Goal: Information Seeking & Learning: Learn about a topic

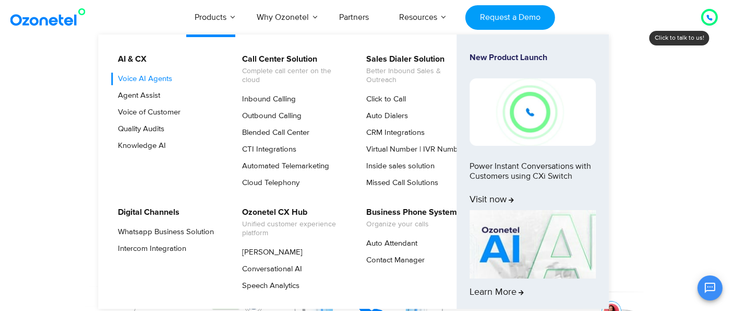
click at [157, 75] on link "Voice AI Agents" at bounding box center [142, 79] width 63 height 13
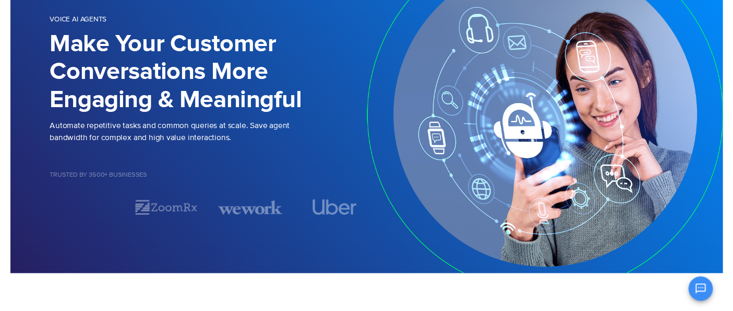
scroll to position [58, 0]
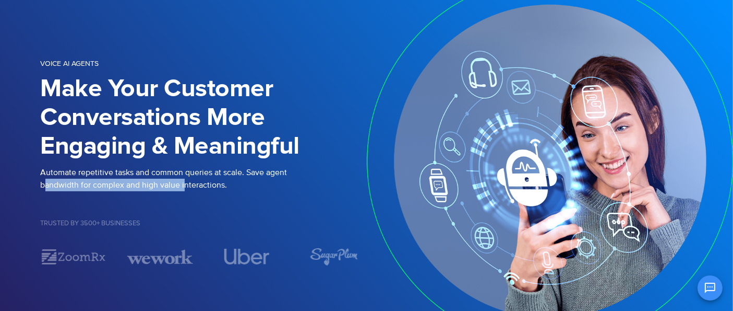
drag, startPoint x: 47, startPoint y: 185, endPoint x: 186, endPoint y: 183, distance: 138.8
click at [186, 183] on p "Automate repetitive tasks and common queries at scale. Save agent bandwidth for…" at bounding box center [204, 178] width 326 height 25
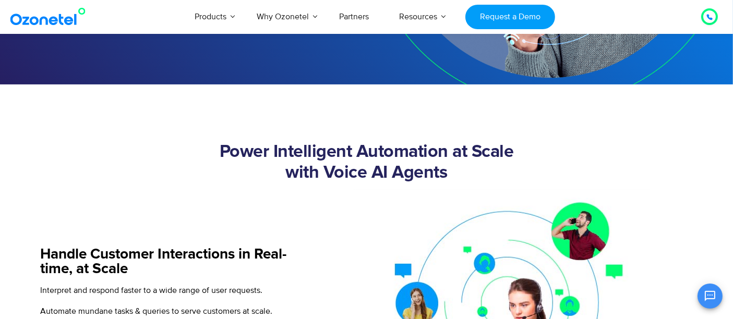
scroll to position [348, 0]
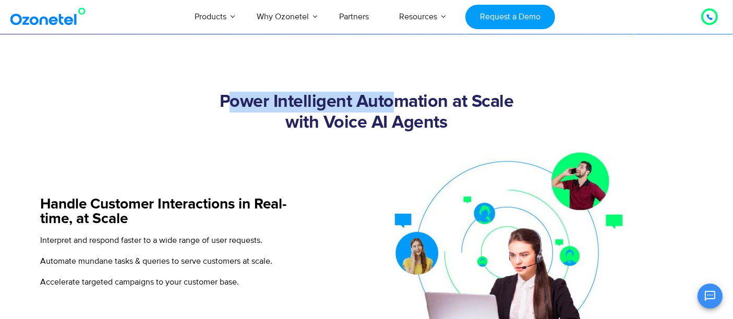
drag, startPoint x: 244, startPoint y: 103, endPoint x: 407, endPoint y: 104, distance: 162.8
click at [407, 104] on h2 "Power Intelligent Automation at Scale with Voice AI Agents" at bounding box center [367, 113] width 652 height 42
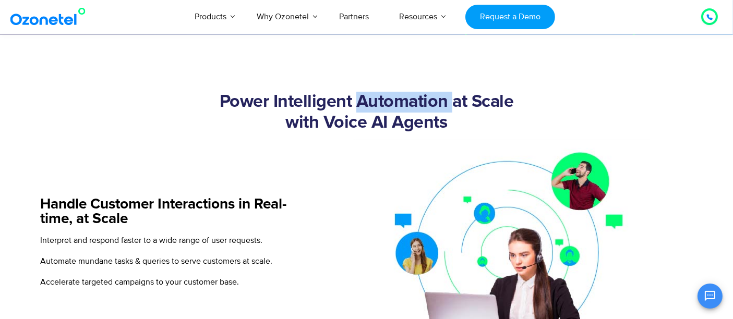
drag, startPoint x: 407, startPoint y: 104, endPoint x: 484, endPoint y: 104, distance: 77.8
click at [484, 104] on h2 "Power Intelligent Automation at Scale with Voice AI Agents" at bounding box center [367, 113] width 652 height 42
drag, startPoint x: 452, startPoint y: 123, endPoint x: 272, endPoint y: 120, distance: 179.6
click at [274, 120] on h2 "Power Intelligent Automation at Scale with Voice AI Agents" at bounding box center [367, 113] width 652 height 42
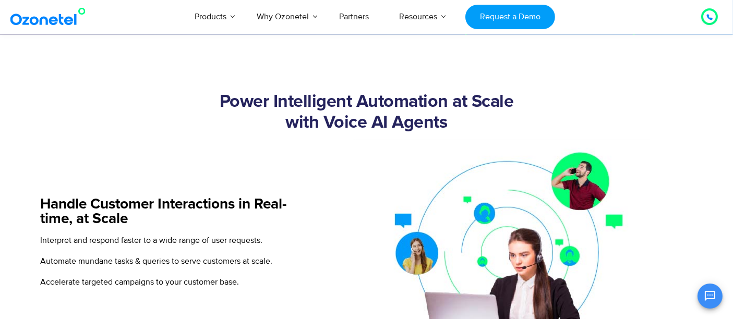
click at [272, 120] on h2 "Power Intelligent Automation at Scale with Voice AI Agents" at bounding box center [367, 113] width 652 height 42
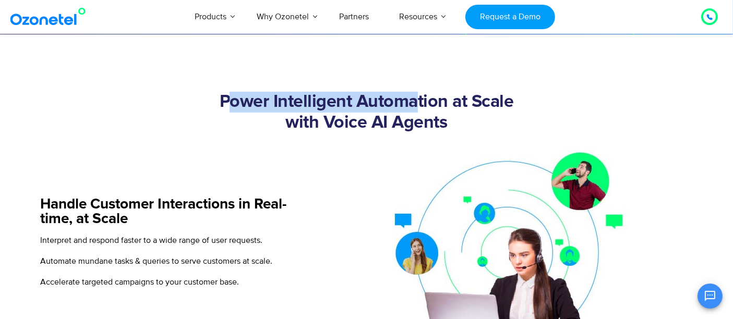
drag, startPoint x: 227, startPoint y: 102, endPoint x: 474, endPoint y: 106, distance: 247.4
click at [467, 106] on h2 "Power Intelligent Automation at Scale with Voice AI Agents" at bounding box center [367, 113] width 652 height 42
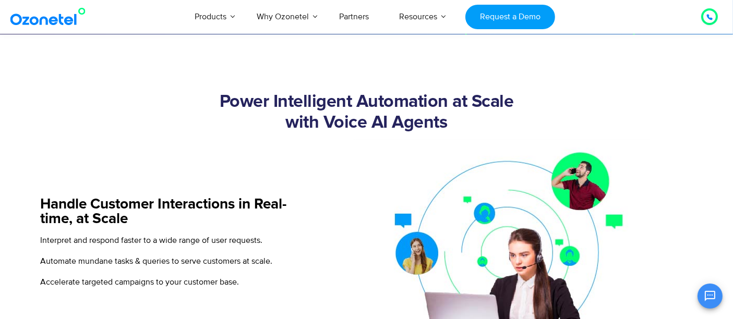
click at [474, 106] on h2 "Power Intelligent Automation at Scale with Voice AI Agents" at bounding box center [367, 113] width 652 height 42
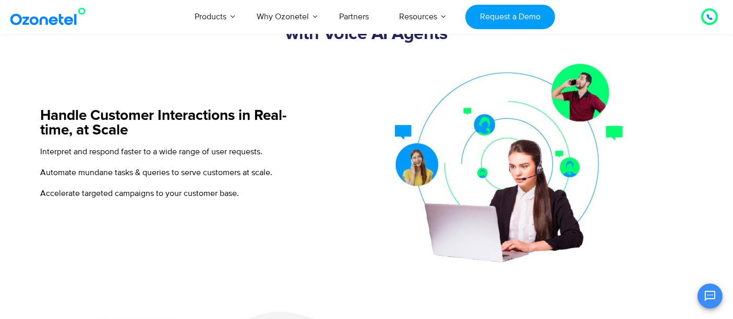
scroll to position [463, 0]
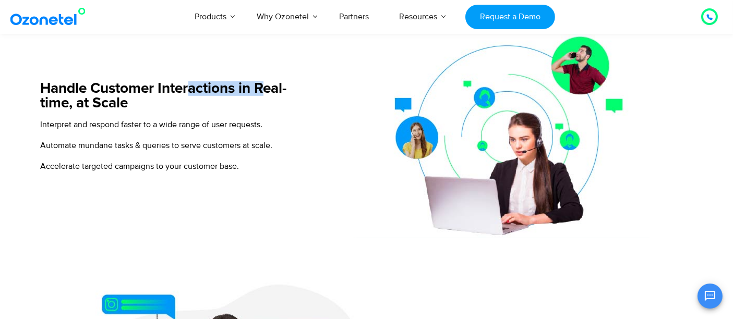
drag, startPoint x: 207, startPoint y: 89, endPoint x: 271, endPoint y: 89, distance: 64.2
click at [271, 89] on h5 "Handle Customer Interactions in Real-time, at Scale" at bounding box center [173, 95] width 264 height 29
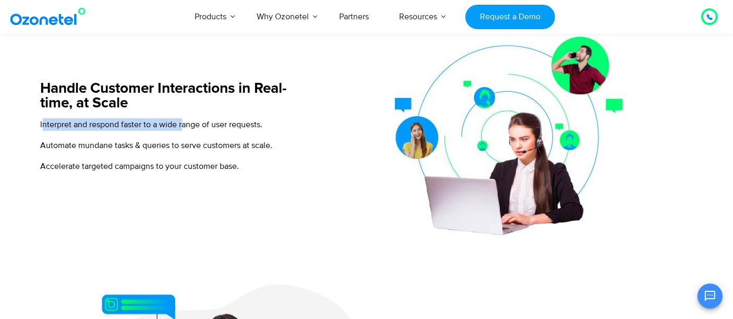
drag, startPoint x: 42, startPoint y: 127, endPoint x: 186, endPoint y: 126, distance: 144.6
click at [186, 126] on span "Interpret and respond faster to a wide range of user requests." at bounding box center [152, 125] width 222 height 10
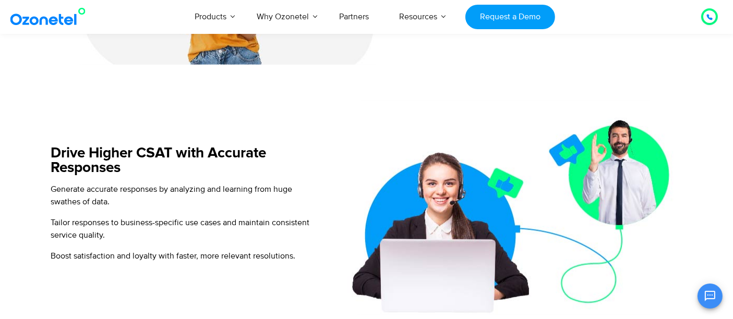
scroll to position [927, 0]
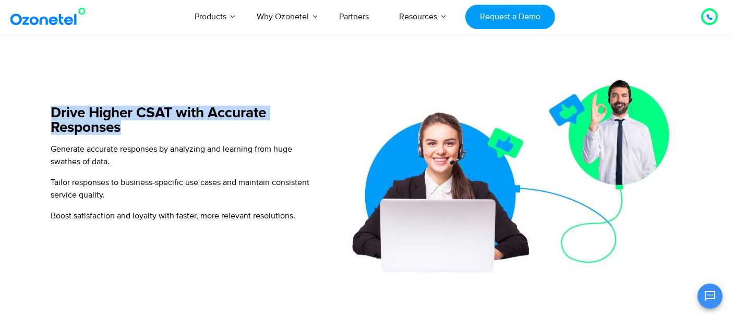
drag, startPoint x: 54, startPoint y: 111, endPoint x: 137, endPoint y: 135, distance: 86.9
click at [138, 138] on div "Drive Higher CSAT with Accurate Responses" at bounding box center [185, 124] width 269 height 37
click at [135, 131] on h5 "Drive Higher CSAT with Accurate Responses" at bounding box center [185, 120] width 269 height 29
drag, startPoint x: 125, startPoint y: 128, endPoint x: 53, endPoint y: 113, distance: 73.5
click at [53, 114] on h5 "Drive Higher CSAT with Accurate Responses" at bounding box center [185, 120] width 269 height 29
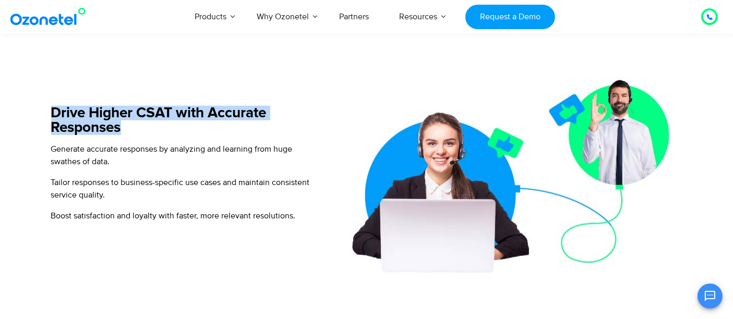
drag, startPoint x: 53, startPoint y: 113, endPoint x: 59, endPoint y: 117, distance: 7.7
click at [53, 113] on h5 "Drive Higher CSAT with Accurate Responses" at bounding box center [185, 120] width 269 height 29
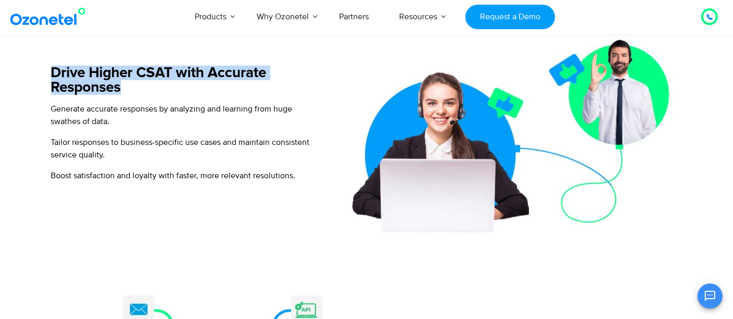
scroll to position [985, 0]
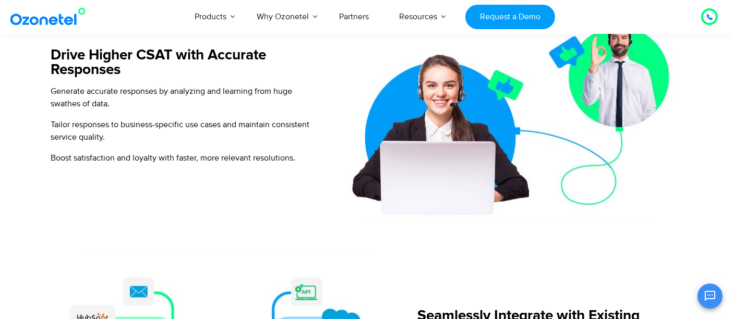
click at [147, 152] on p "Boost satisfaction and loyalty with faster, more relevant resolutions." at bounding box center [185, 158] width 269 height 13
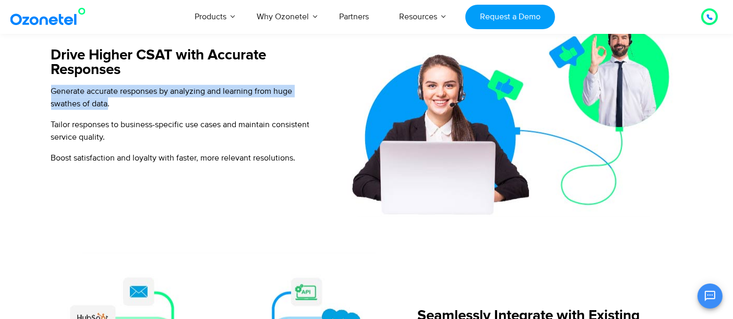
drag, startPoint x: 92, startPoint y: 102, endPoint x: 36, endPoint y: 91, distance: 57.3
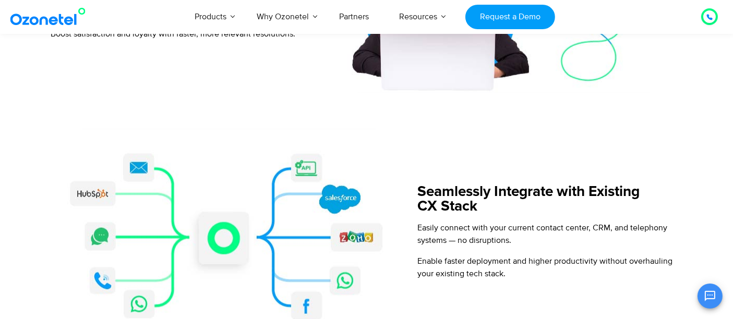
scroll to position [1160, 0]
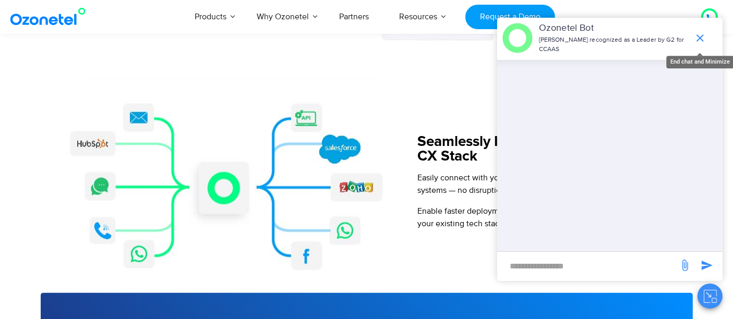
click at [701, 39] on icon "end chat or minimize" at bounding box center [700, 37] width 7 height 7
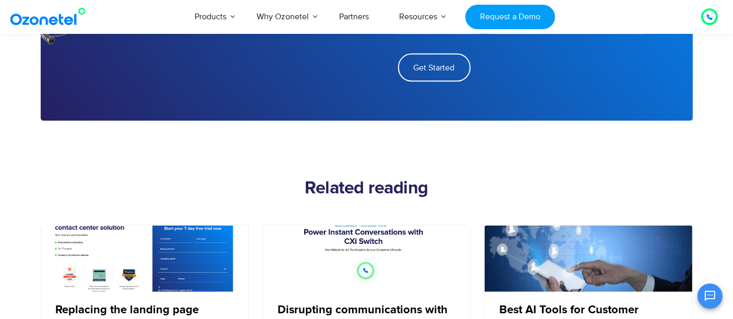
scroll to position [1739, 0]
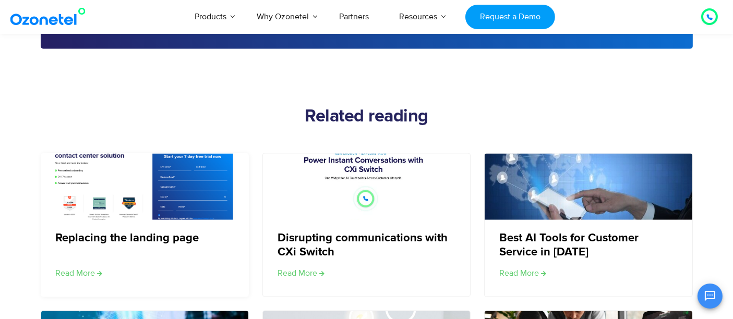
click at [176, 182] on img at bounding box center [144, 187] width 209 height 130
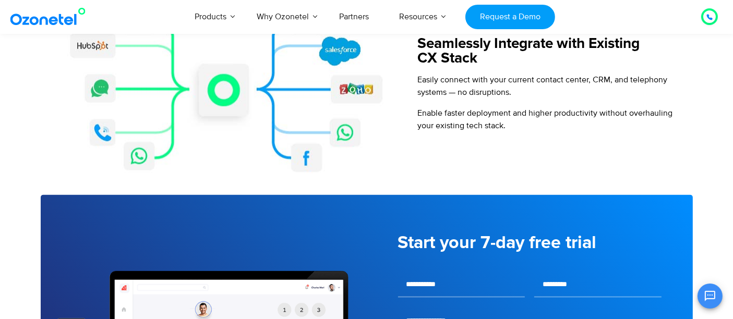
scroll to position [1102, 0]
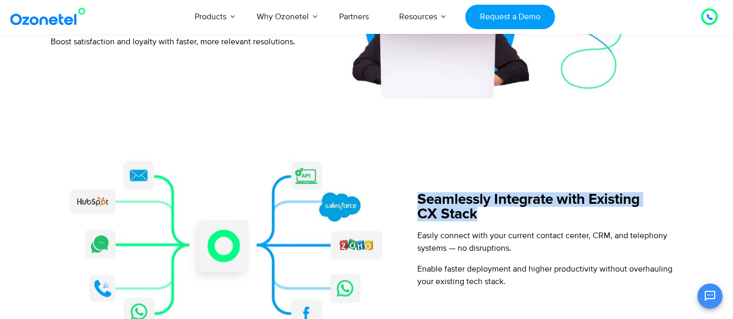
drag, startPoint x: 480, startPoint y: 216, endPoint x: 418, endPoint y: 197, distance: 64.9
click at [416, 197] on div "Seamlessly Integrate with Existing CX Stack Easily connect with your current co…" at bounding box center [367, 244] width 652 height 214
click at [419, 196] on h5 "Seamlessly Integrate with Existing CX Stack" at bounding box center [550, 207] width 264 height 29
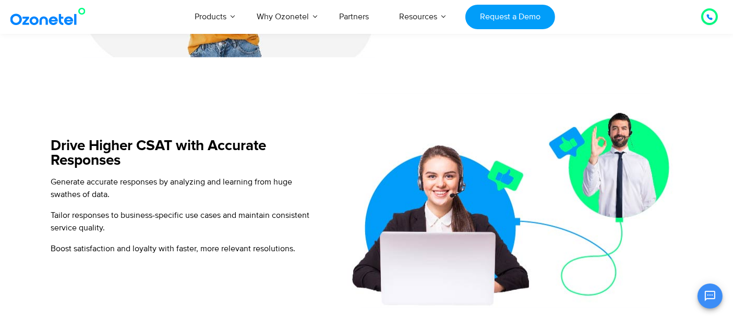
scroll to position [869, 0]
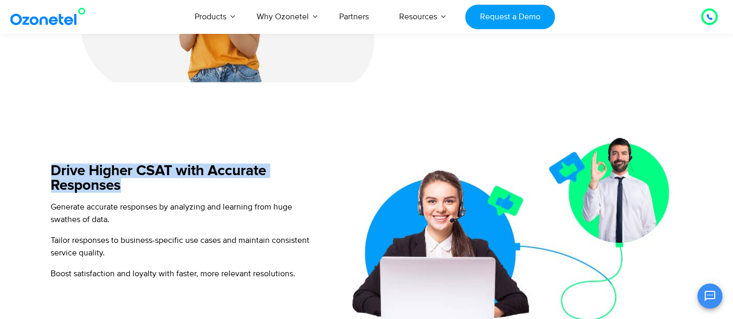
drag, startPoint x: 52, startPoint y: 170, endPoint x: 134, endPoint y: 184, distance: 83.6
click at [134, 184] on h5 "Drive Higher CSAT with Accurate Responses" at bounding box center [185, 178] width 269 height 29
drag, startPoint x: 134, startPoint y: 184, endPoint x: 63, endPoint y: 173, distance: 72.3
click at [63, 173] on h5 "Drive Higher CSAT with Accurate Responses" at bounding box center [185, 178] width 269 height 29
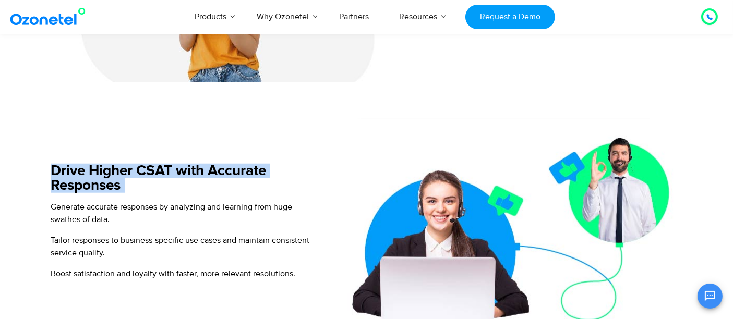
click at [63, 173] on h5 "Drive Higher CSAT with Accurate Responses" at bounding box center [185, 178] width 269 height 29
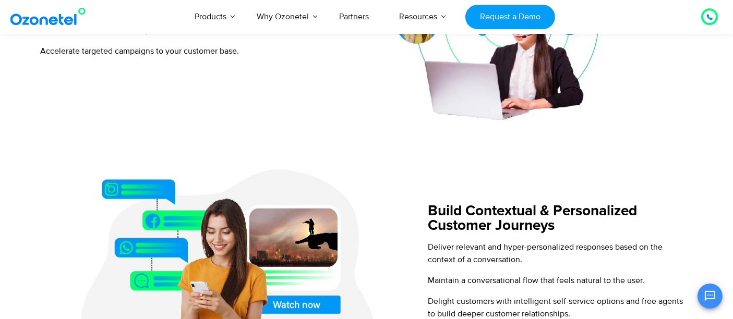
scroll to position [522, 0]
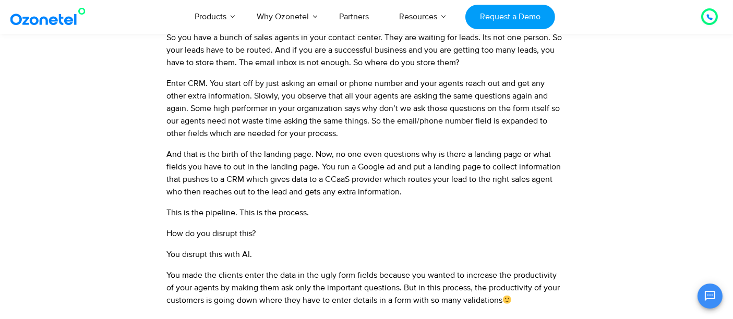
scroll to position [696, 0]
